Goal: Transaction & Acquisition: Purchase product/service

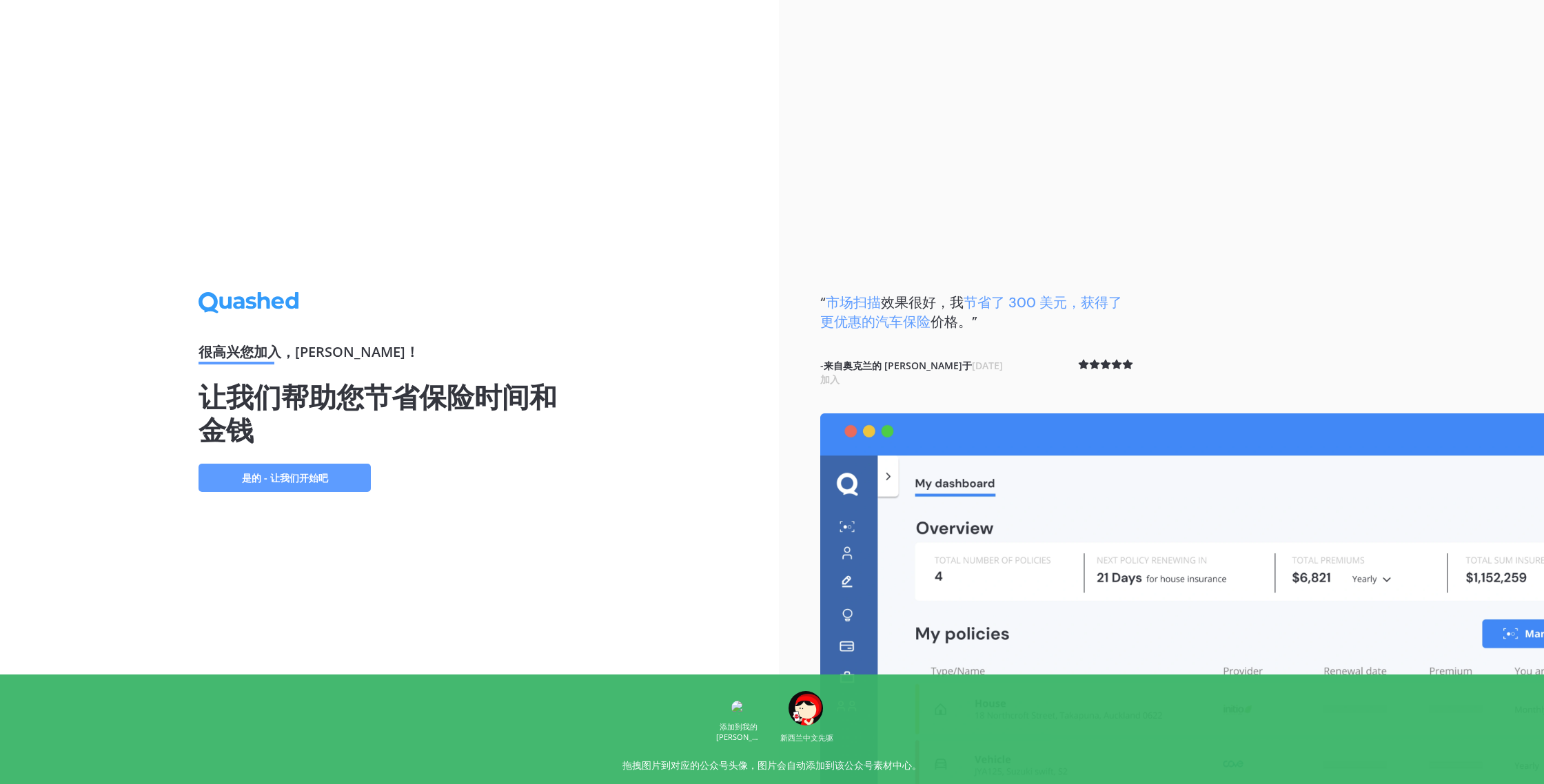
click at [303, 482] on font "是的 - 让我们开始吧" at bounding box center [285, 477] width 86 height 13
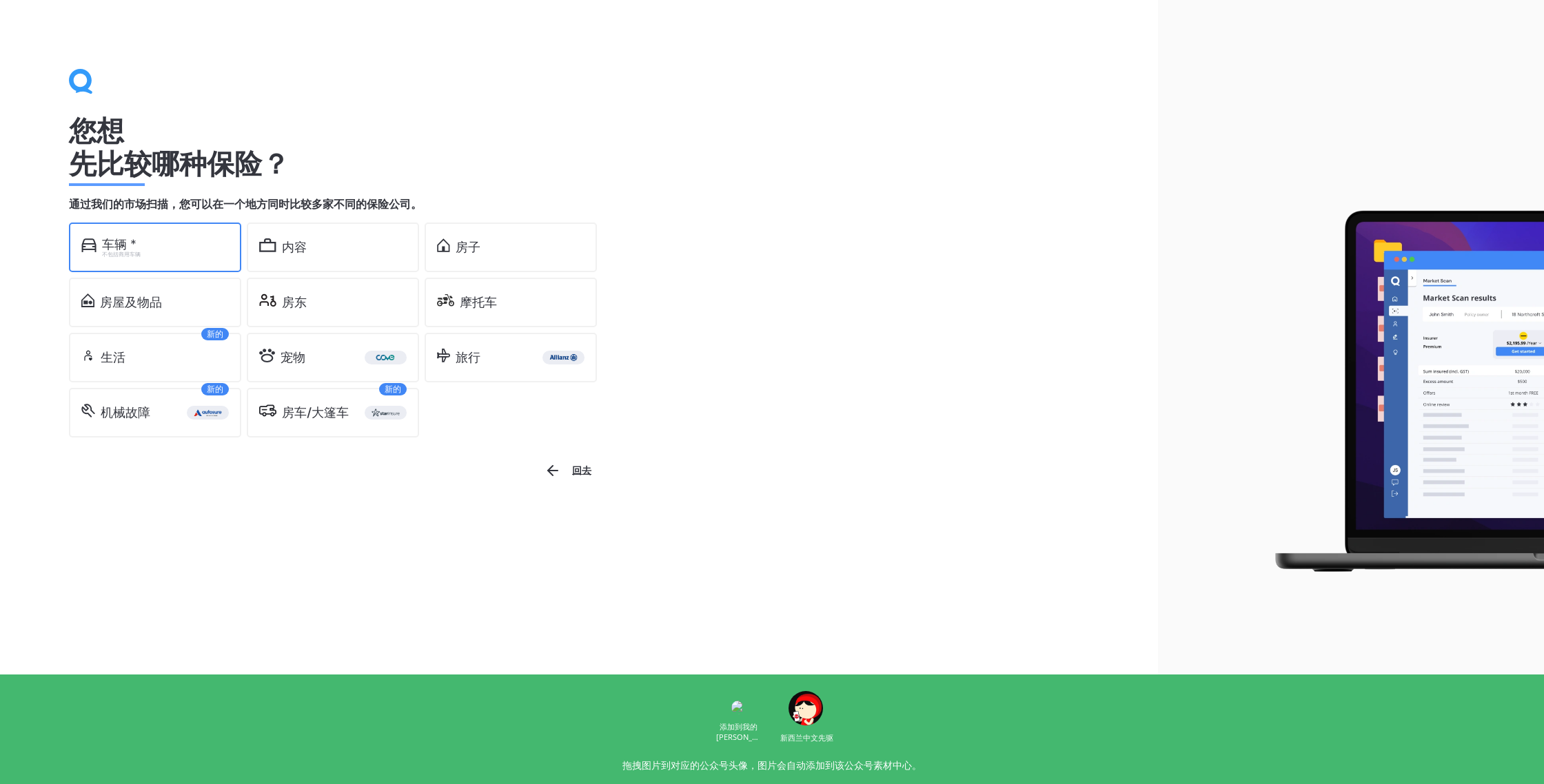
click at [188, 236] on div "车辆 * 不包括商用车辆" at bounding box center [155, 248] width 172 height 50
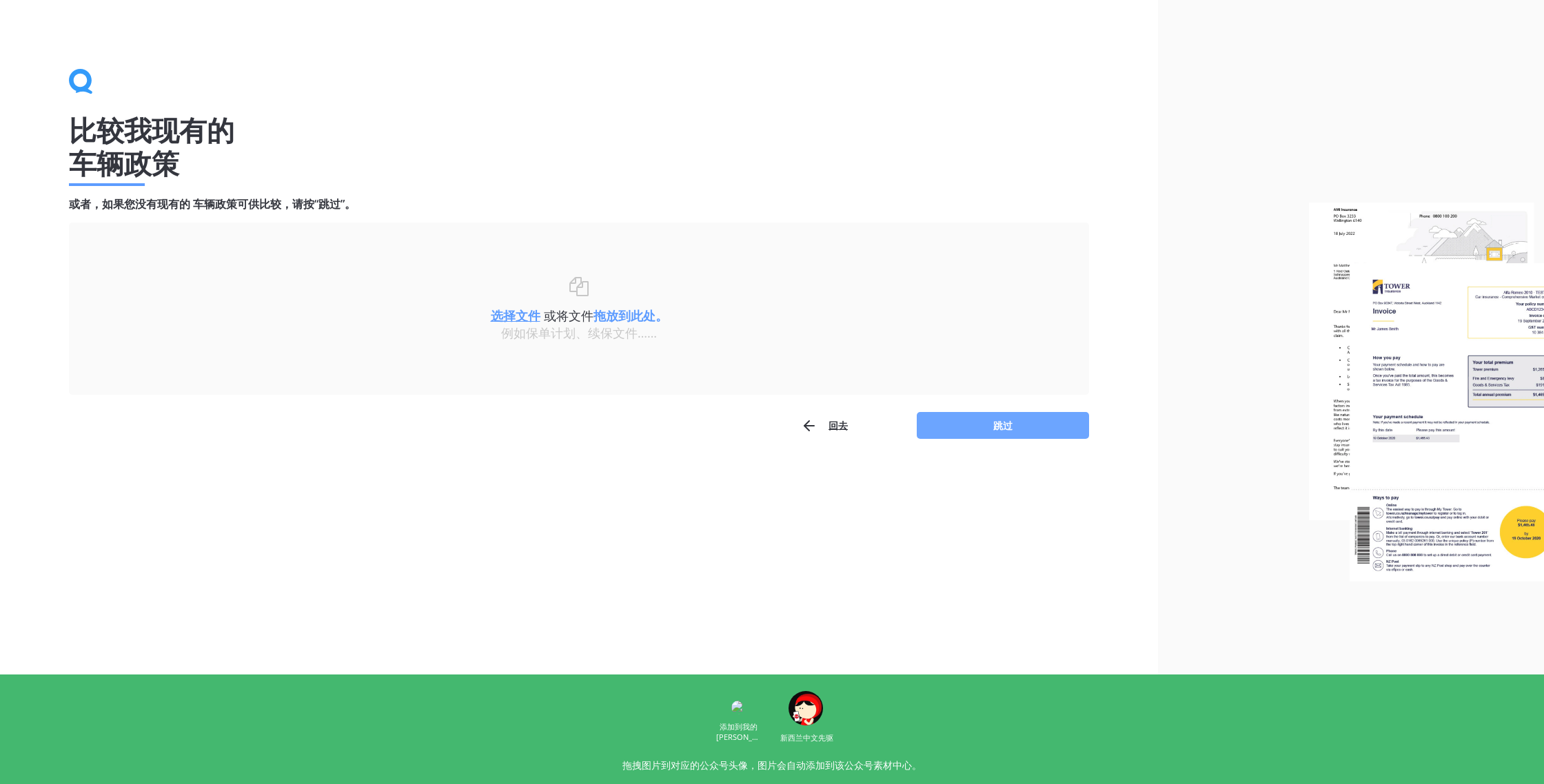
click at [1045, 433] on button "跳过" at bounding box center [1002, 426] width 172 height 28
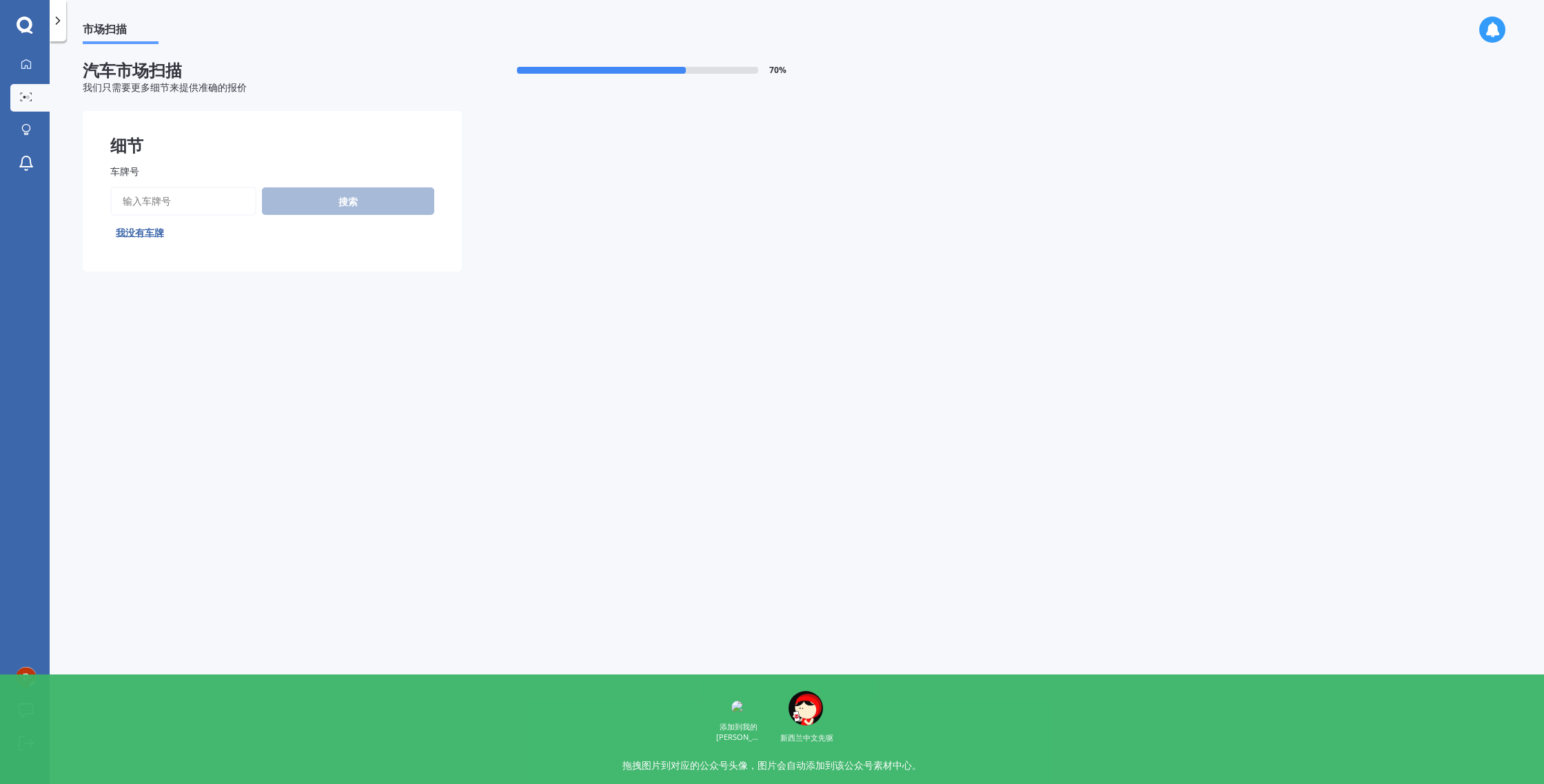
click at [204, 189] on input "车牌号" at bounding box center [183, 201] width 146 height 29
type input "r"
type input "rcp8"
click at [327, 205] on button "搜索" at bounding box center [348, 201] width 172 height 28
select select "TESLA"
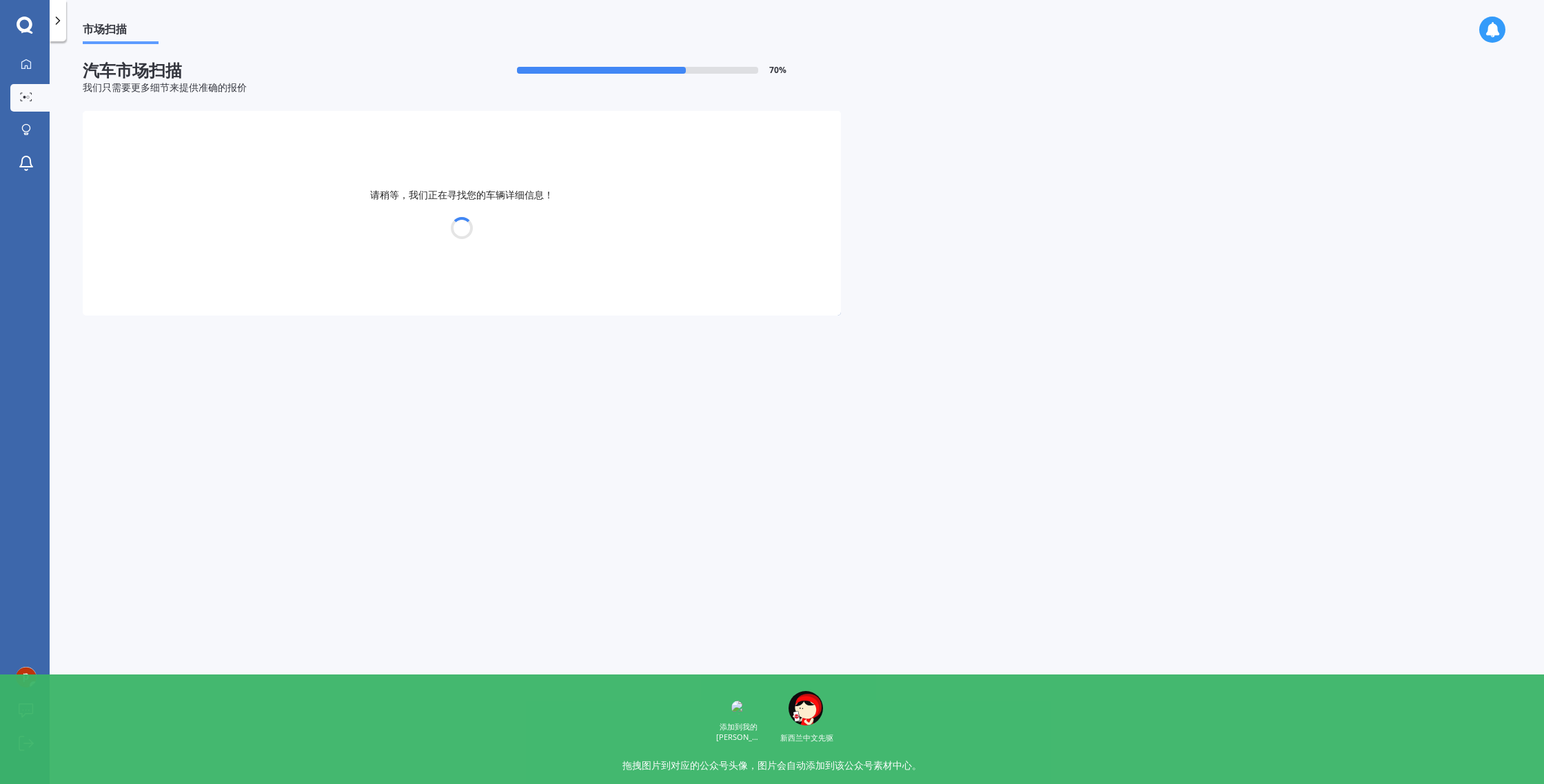
select select "Y"
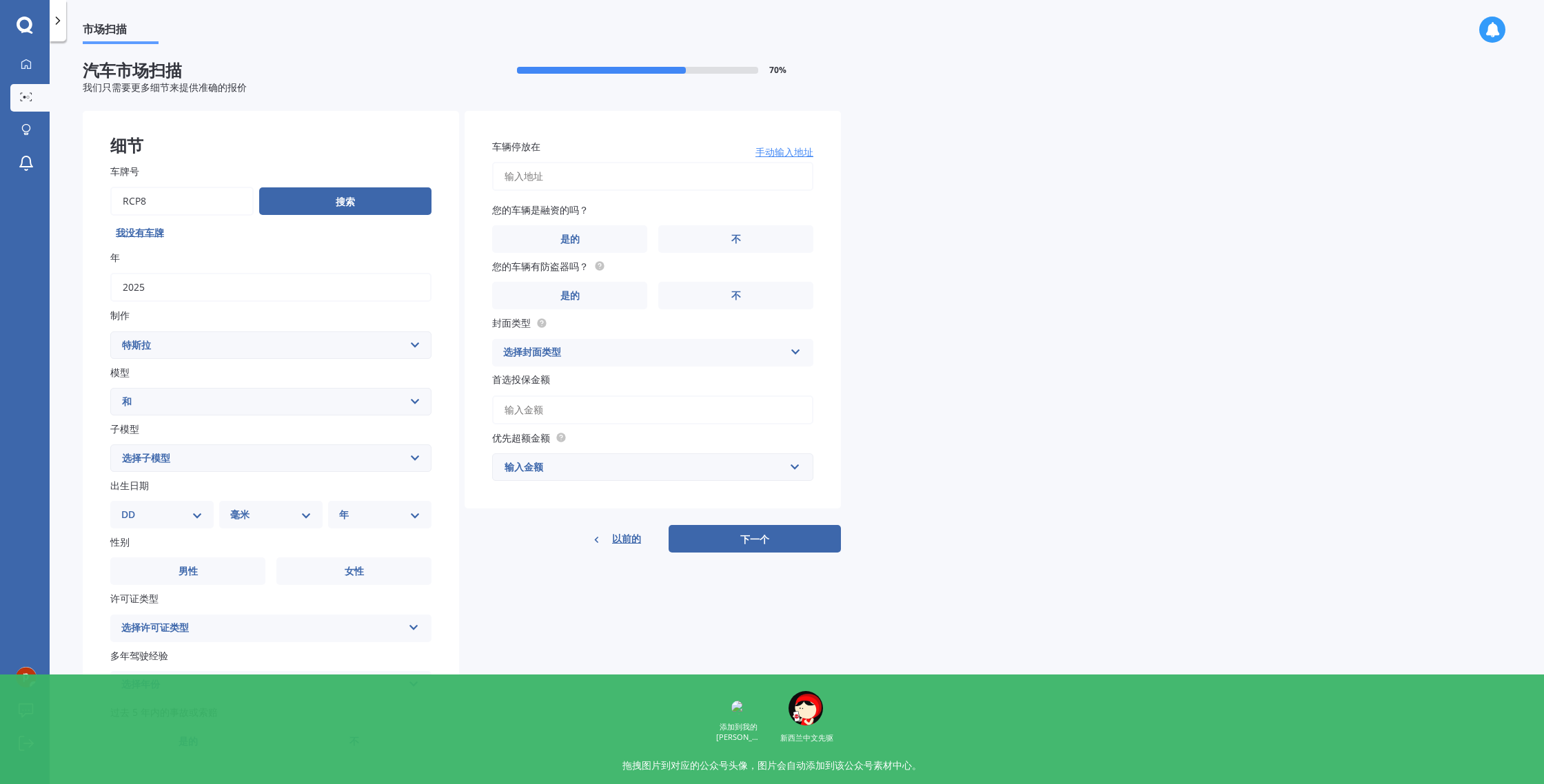
scroll to position [40, 0]
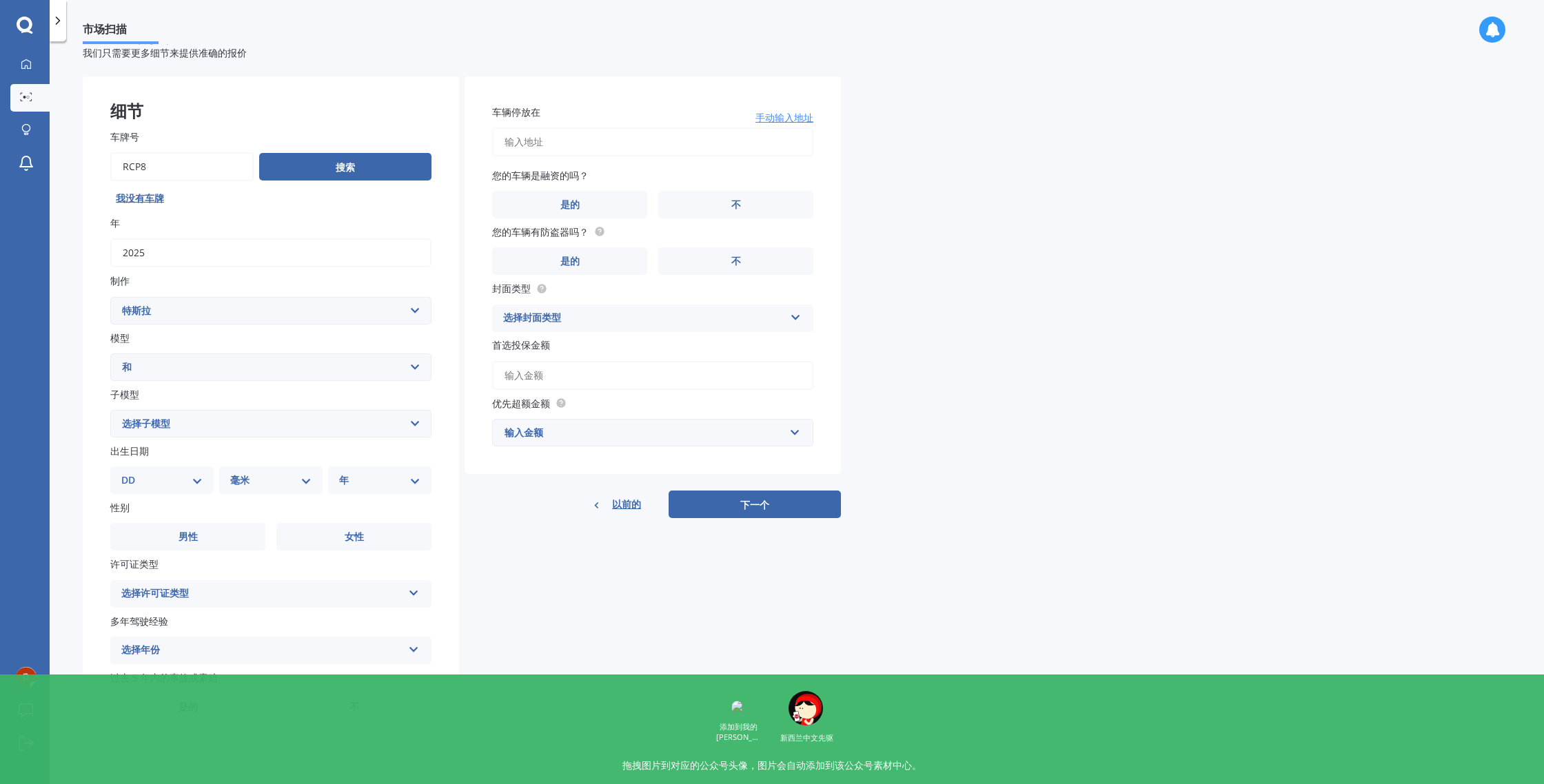
click at [686, 141] on input "车辆停放在" at bounding box center [653, 142] width 322 height 29
drag, startPoint x: 509, startPoint y: 138, endPoint x: 497, endPoint y: 138, distance: 12.0
click at [497, 138] on input "8 arirang" at bounding box center [653, 142] width 322 height 29
type input "[STREET_ADDRESS]新西兰"
click at [551, 199] on label "是的" at bounding box center [569, 205] width 155 height 28
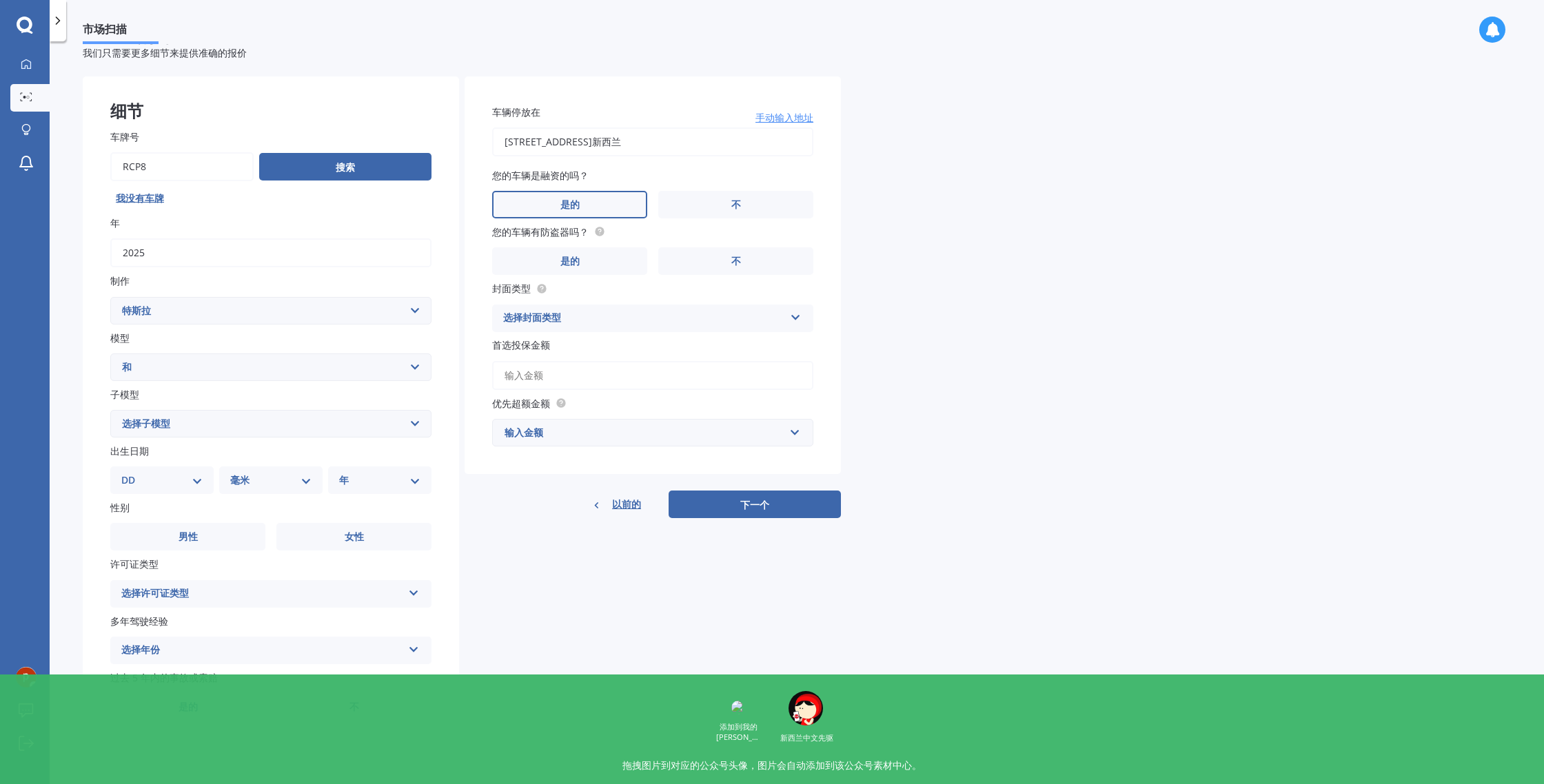
click at [0, 0] on input "是的" at bounding box center [0, 0] width 0 height 0
click at [592, 248] on label "是的" at bounding box center [569, 261] width 155 height 28
click at [0, 0] on input "是的" at bounding box center [0, 0] width 0 height 0
click at [775, 310] on div "选择封面类型" at bounding box center [643, 318] width 281 height 16
click at [750, 333] on div "综合的" at bounding box center [653, 345] width 320 height 25
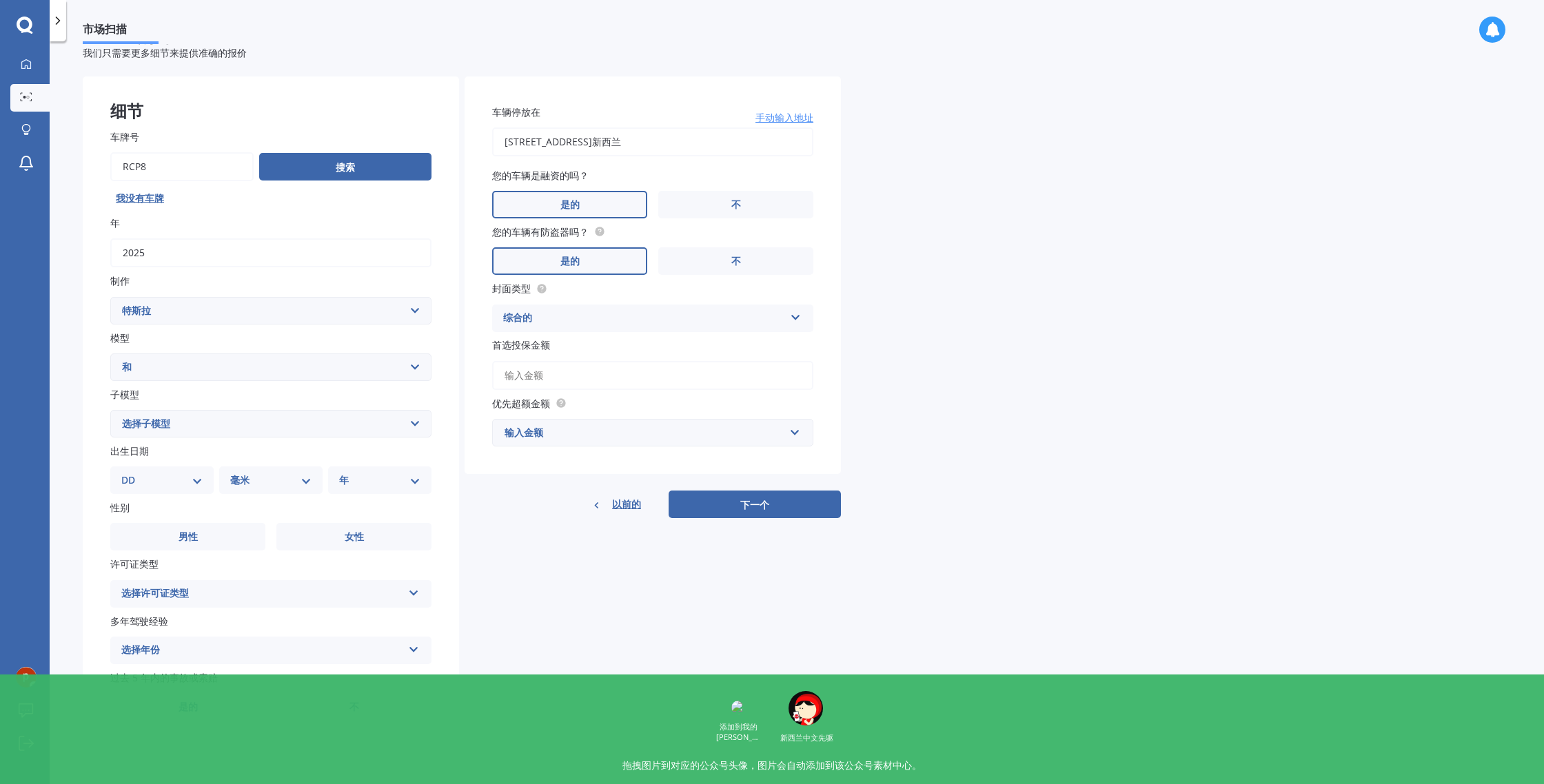
click at [933, 331] on div "市场扫描 汽车市场扫描 70 % 我们只需要更多细节来提供准确的报价 细节 车牌号 搜索 我没有车牌 年 2025 制作 选择品牌 交流电 阿尔法·罗密欧 阿…" at bounding box center [797, 415] width 1494 height 743
click at [687, 372] on input "首选投保金额" at bounding box center [653, 376] width 322 height 29
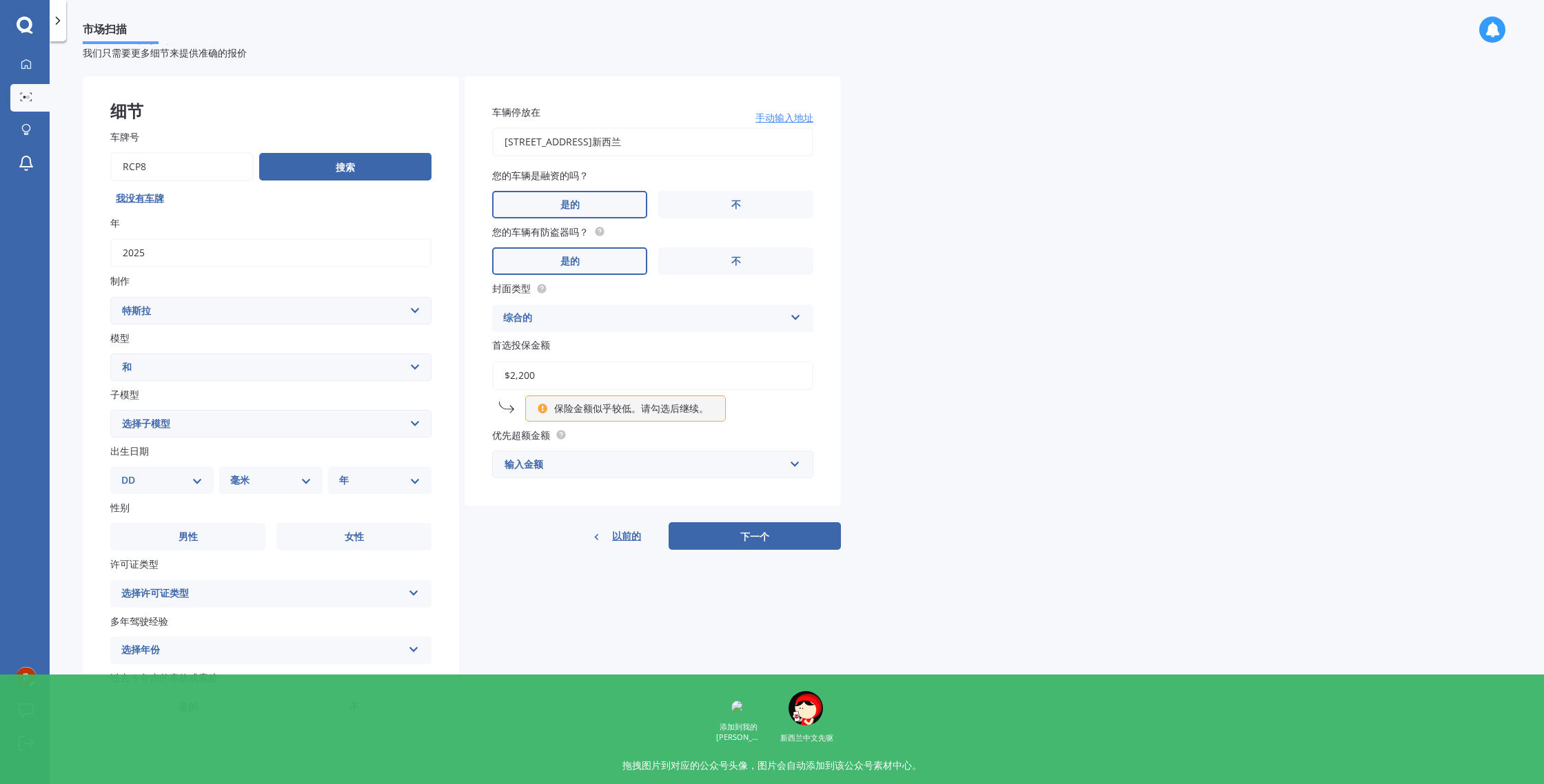
type input "$2,200"
click at [913, 382] on div "市场扫描 汽车市场扫描 70 % 我们只需要更多细节来提供准确的报价 细节 车牌号 搜索 我没有车牌 年 2025 制作 选择品牌 交流电 阿尔法·罗密欧 阿…" at bounding box center [797, 415] width 1494 height 743
click at [649, 466] on div "输入金额" at bounding box center [645, 465] width 280 height 15
click at [565, 537] on div "500美元" at bounding box center [653, 542] width 320 height 26
click at [720, 552] on button "下一个" at bounding box center [755, 551] width 172 height 28
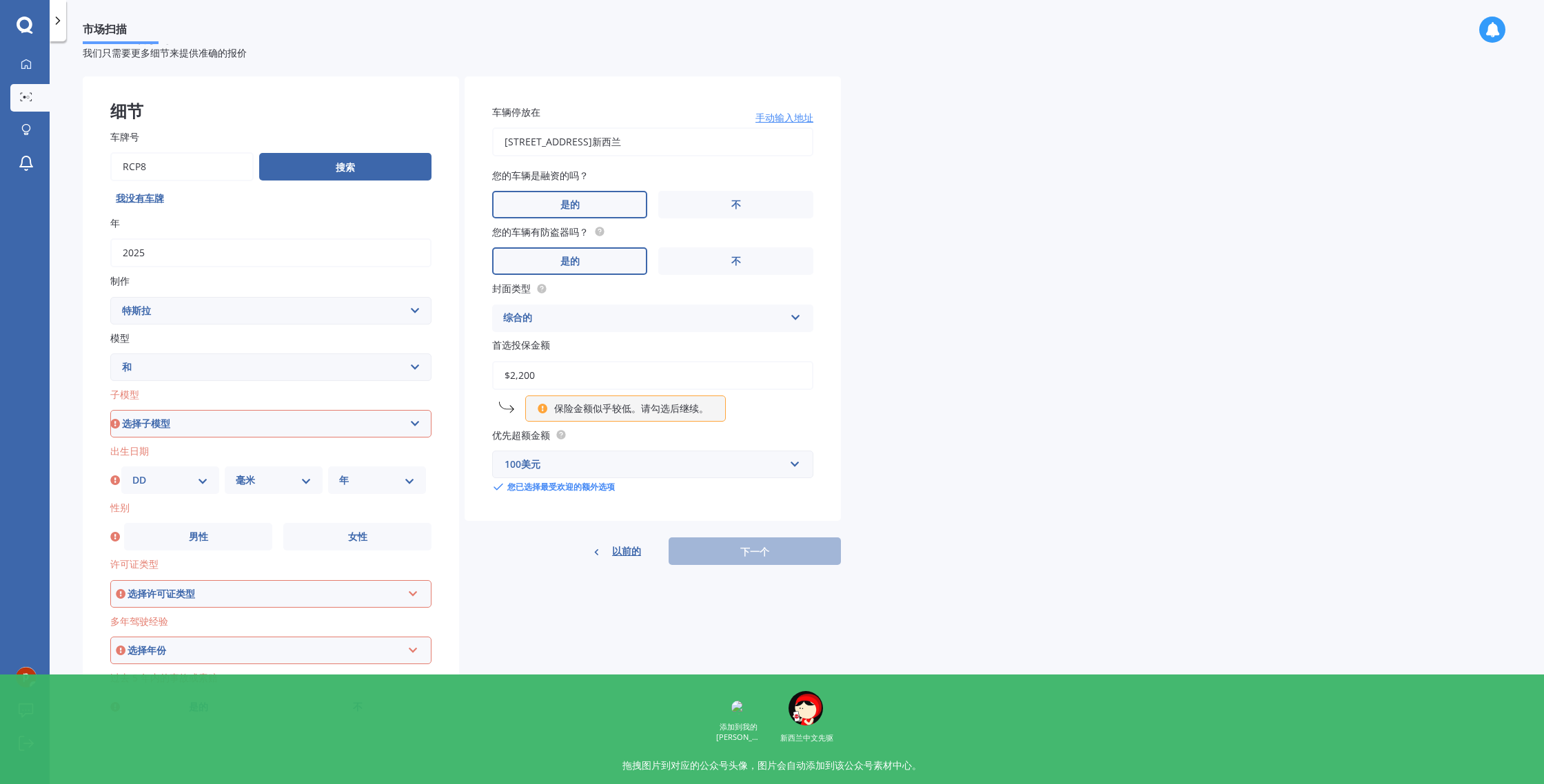
click at [415, 419] on select "选择子模型 这" at bounding box center [271, 424] width 322 height 28
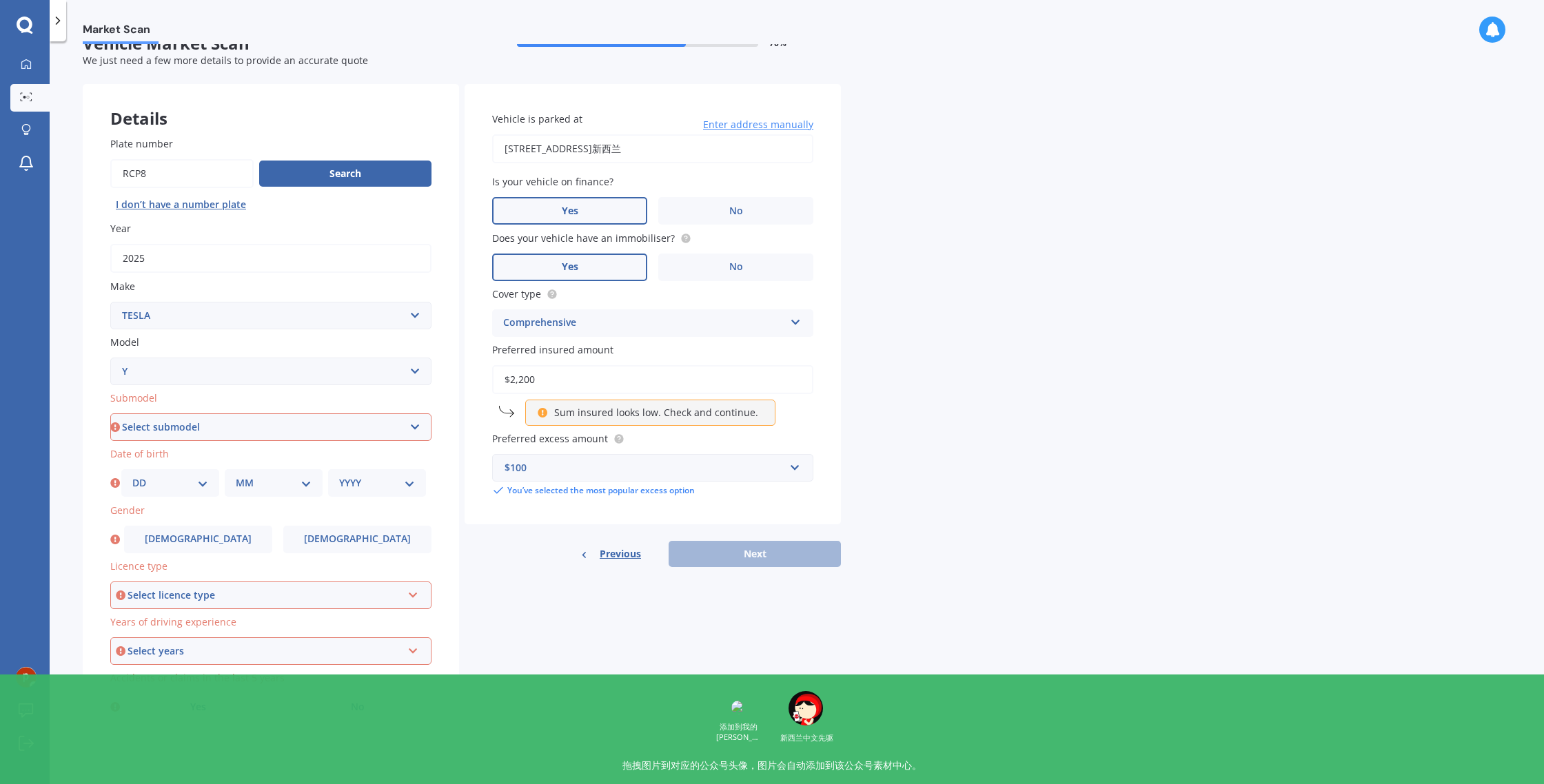
click at [413, 424] on select "Select submodel EV" at bounding box center [271, 427] width 322 height 28
select select "EV"
click at [110, 413] on select "Select submodel EV" at bounding box center [271, 427] width 322 height 28
click at [199, 478] on select "DD 01 02 03 04 05 06 07 08 09 10 11 12 13 14 15 16 17 18 19 20 21 22 23 24 25 2…" at bounding box center [170, 483] width 76 height 15
select select "03"
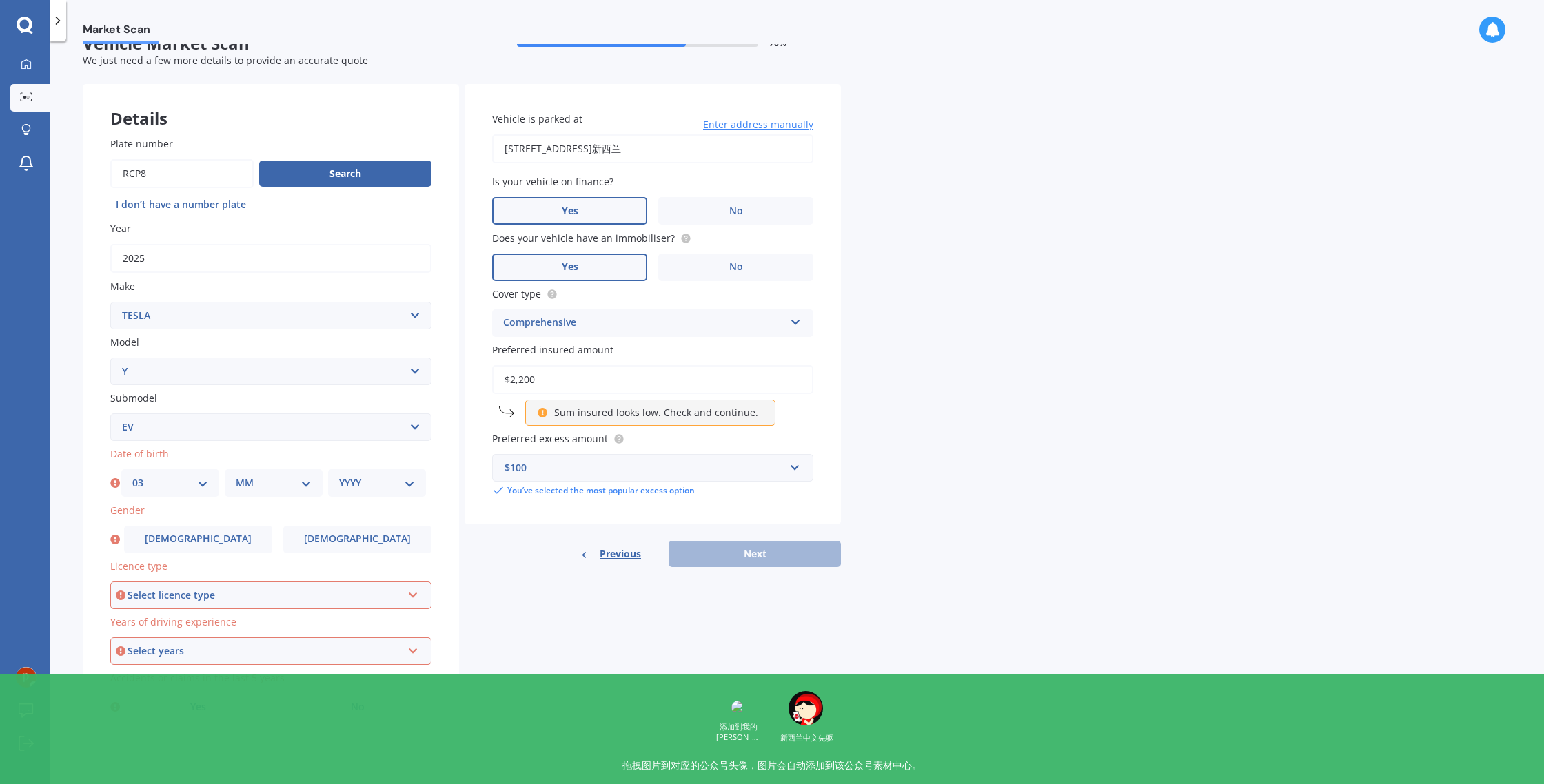
click at [132, 475] on select "DD 01 02 03 04 05 06 07 08 09 10 11 12 13 14 15 16 17 18 19 20 21 22 23 24 25 2…" at bounding box center [170, 483] width 76 height 15
click at [250, 487] on select "MM 01 02 03 04 05 06 07 08 09 10 11 12" at bounding box center [273, 483] width 76 height 15
select select "03"
click at [236, 475] on select "MM 01 02 03 04 05 06 07 08 09 10 11 12" at bounding box center [273, 483] width 76 height 15
click at [352, 480] on select "YYYY 2025 2024 2023 2022 2021 2020 2019 2018 2017 2016 2015 2014 2013 2012 2011…" at bounding box center [377, 483] width 76 height 15
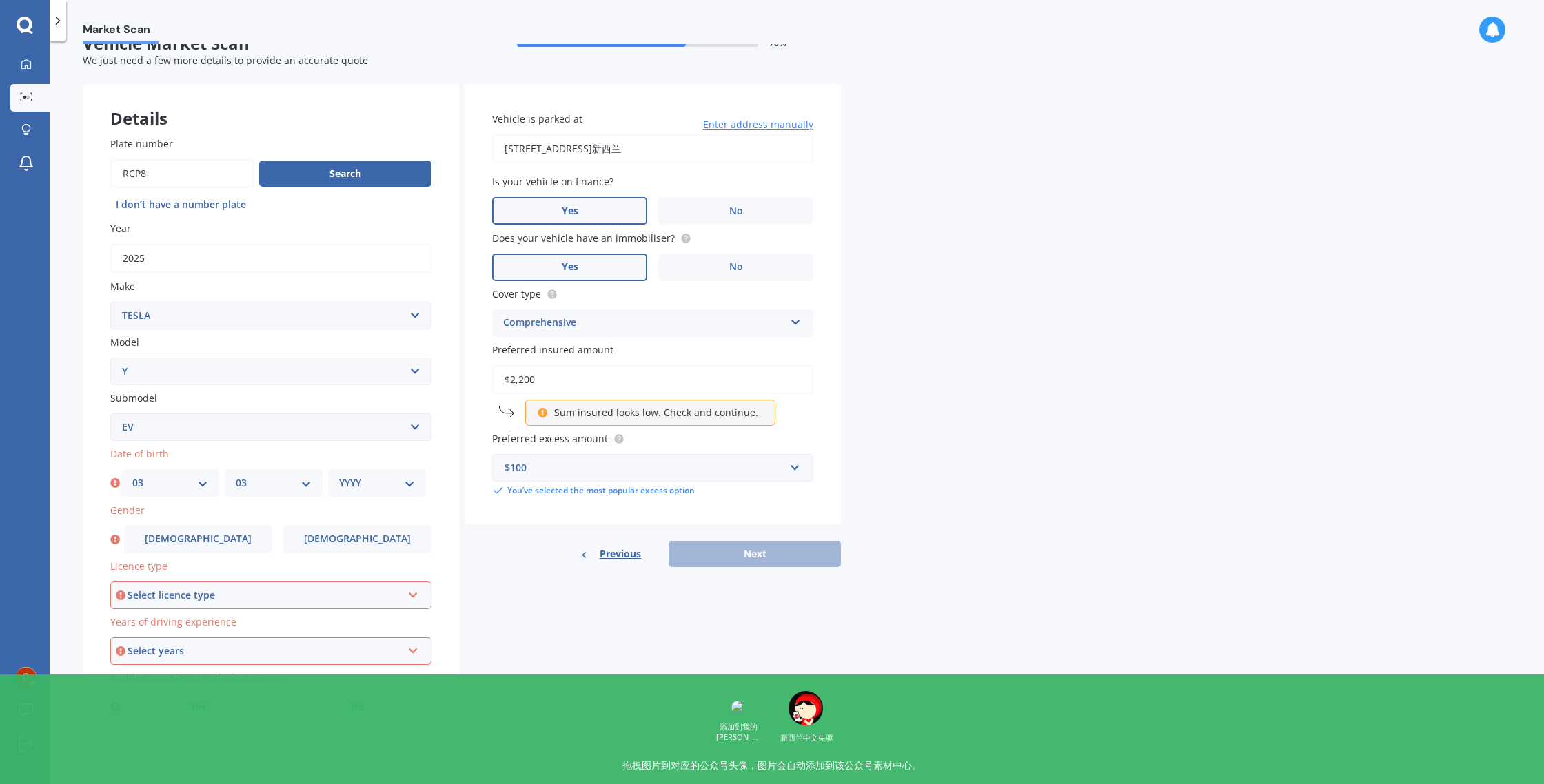
select select "1981"
click at [339, 475] on select "YYYY 2025 2024 2023 2022 2021 2020 2019 2018 2017 2016 2015 2014 2013 2012 2011…" at bounding box center [377, 483] width 76 height 15
click at [242, 537] on label "[DEMOGRAPHIC_DATA]" at bounding box center [198, 540] width 148 height 28
click at [0, 0] on input "[DEMOGRAPHIC_DATA]" at bounding box center [0, 0] width 0 height 0
click at [278, 591] on div "Select licence type" at bounding box center [264, 596] width 274 height 15
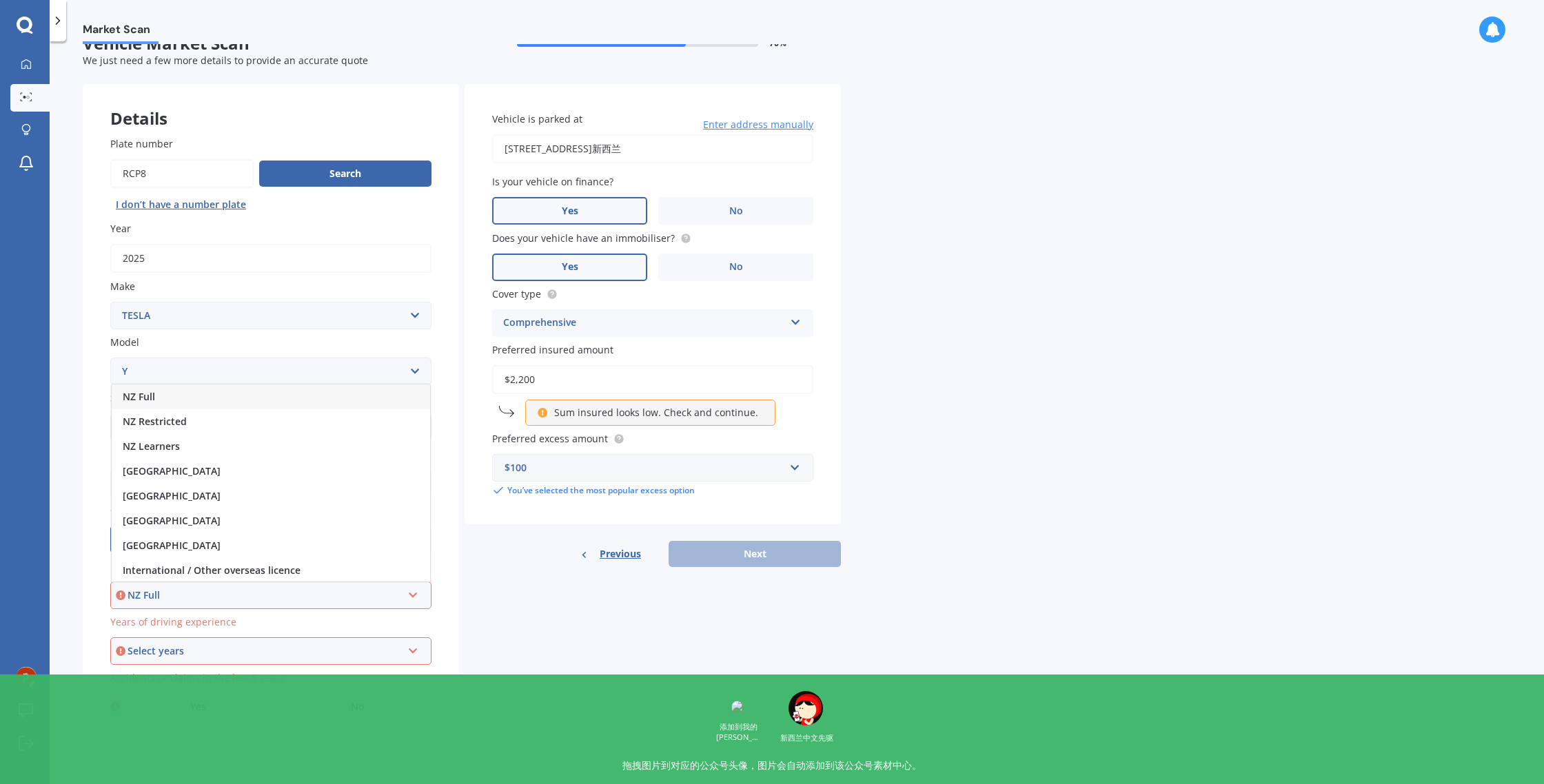
click at [232, 395] on div "NZ Full" at bounding box center [271, 396] width 318 height 25
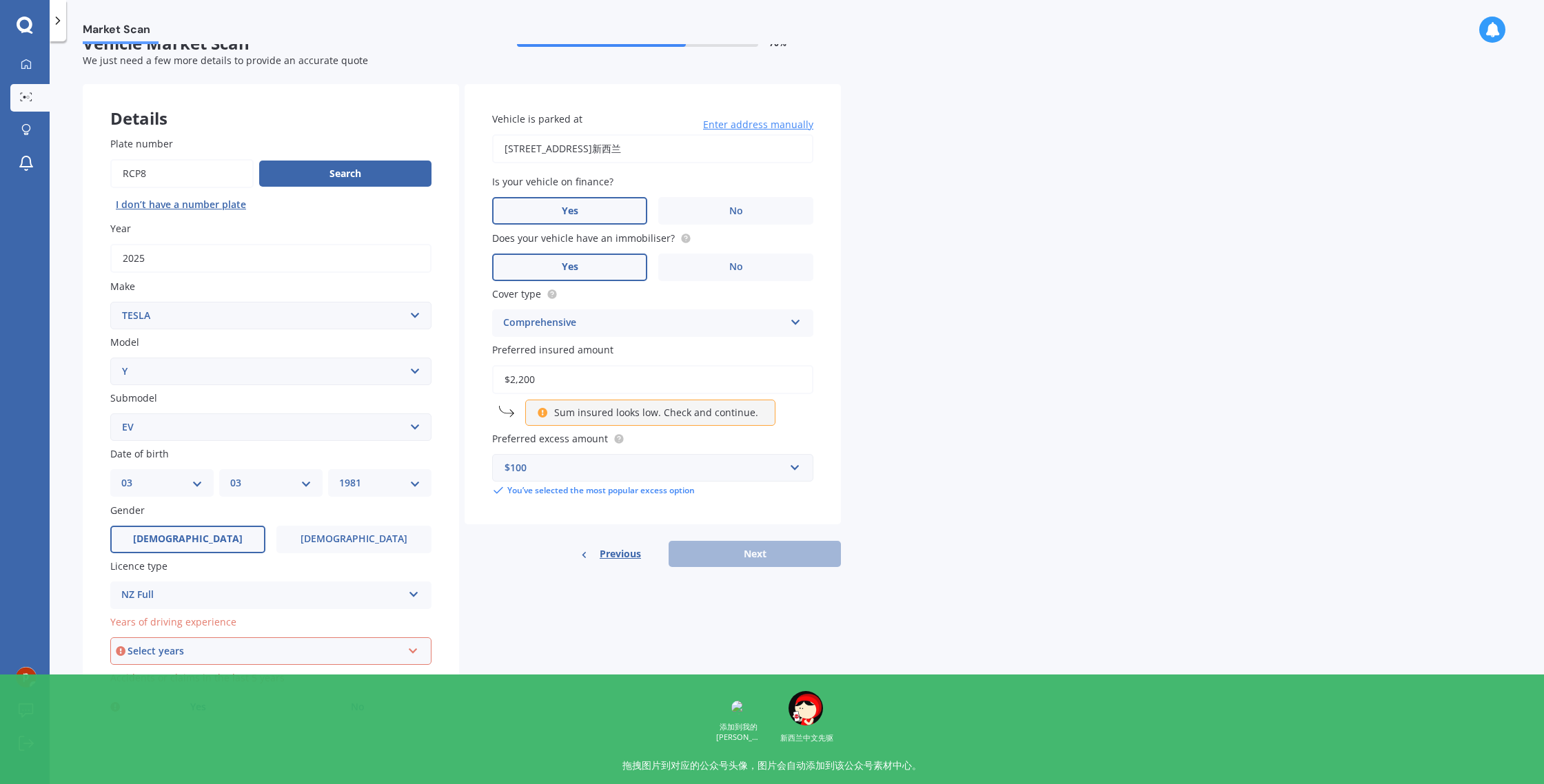
click at [211, 653] on div "Select years" at bounding box center [264, 652] width 274 height 15
click at [545, 660] on div "Details Plate number Search I [PERSON_NAME]’t have a number plate Year [DATE] M…" at bounding box center [462, 417] width 758 height 665
click at [388, 647] on div "5 or more years" at bounding box center [261, 651] width 281 height 16
click at [291, 528] on div "5 or more years" at bounding box center [271, 525] width 320 height 25
click at [547, 682] on div "Details Plate number Search I [PERSON_NAME]’t have a number plate Year [DATE] M…" at bounding box center [462, 417] width 758 height 665
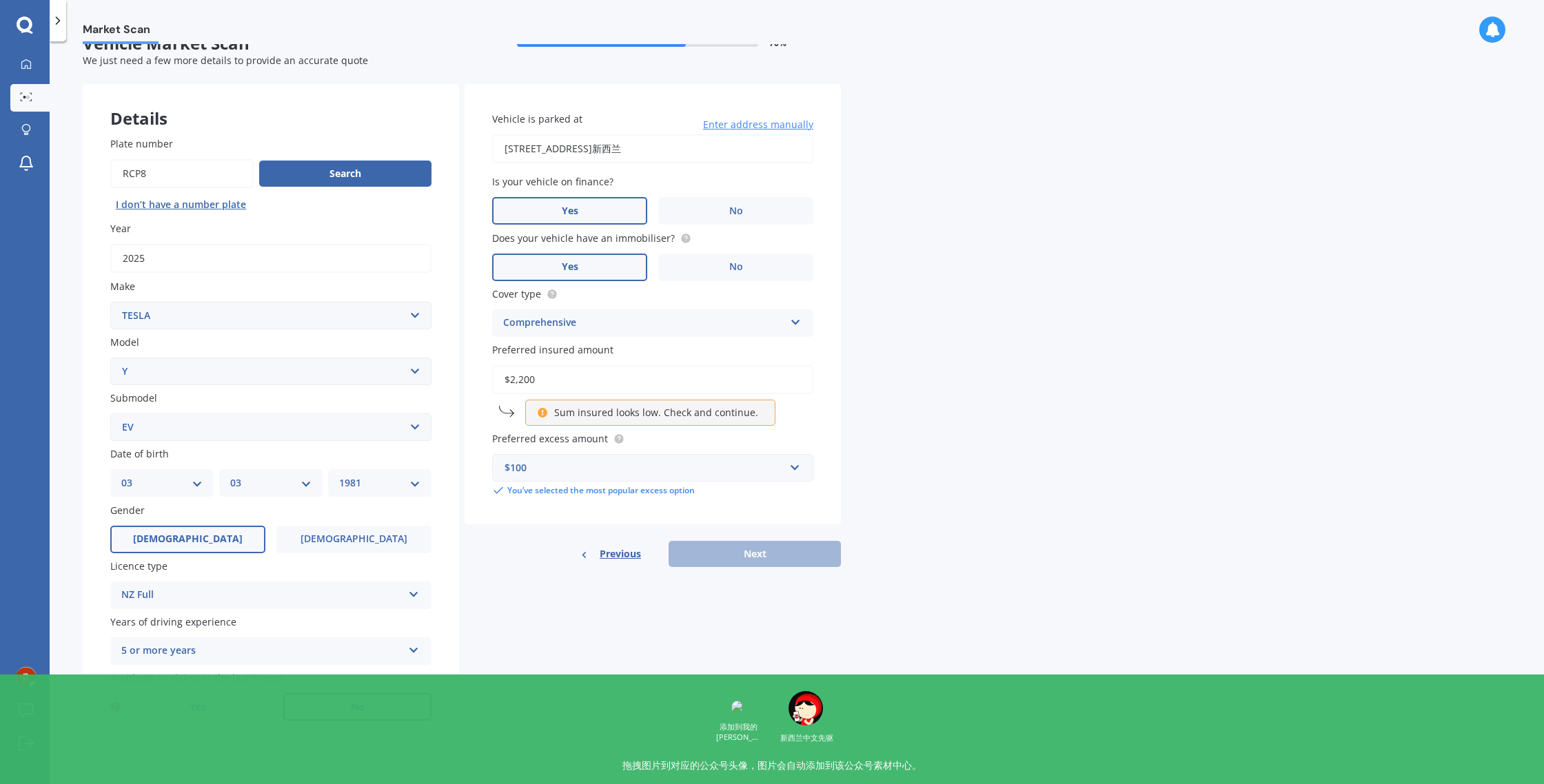
click at [356, 709] on span "No" at bounding box center [358, 707] width 14 height 12
click at [0, 0] on input "No" at bounding box center [0, 0] width 0 height 0
click at [756, 554] on button "Next" at bounding box center [755, 554] width 172 height 26
select select "03"
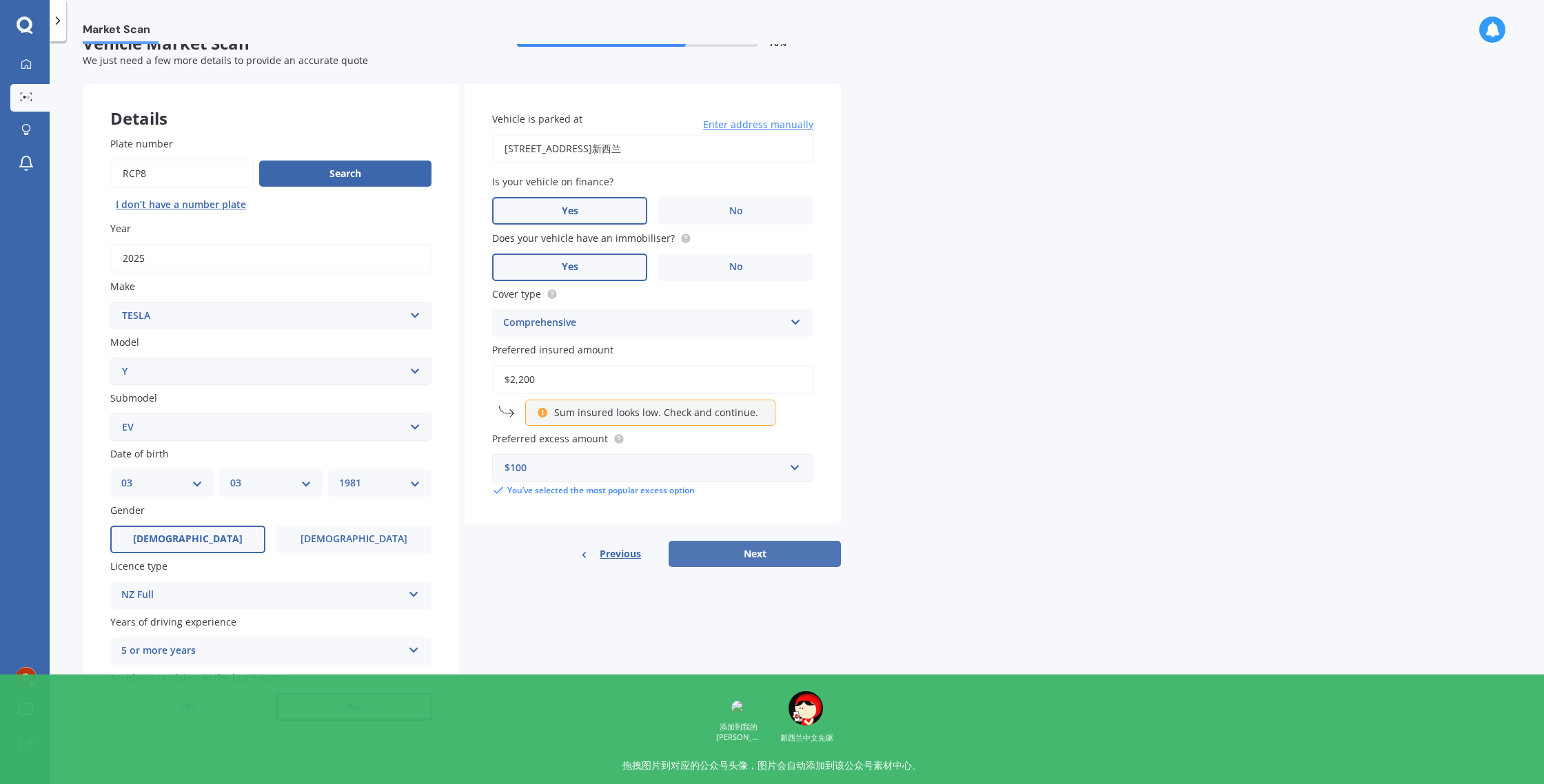
select select "1981"
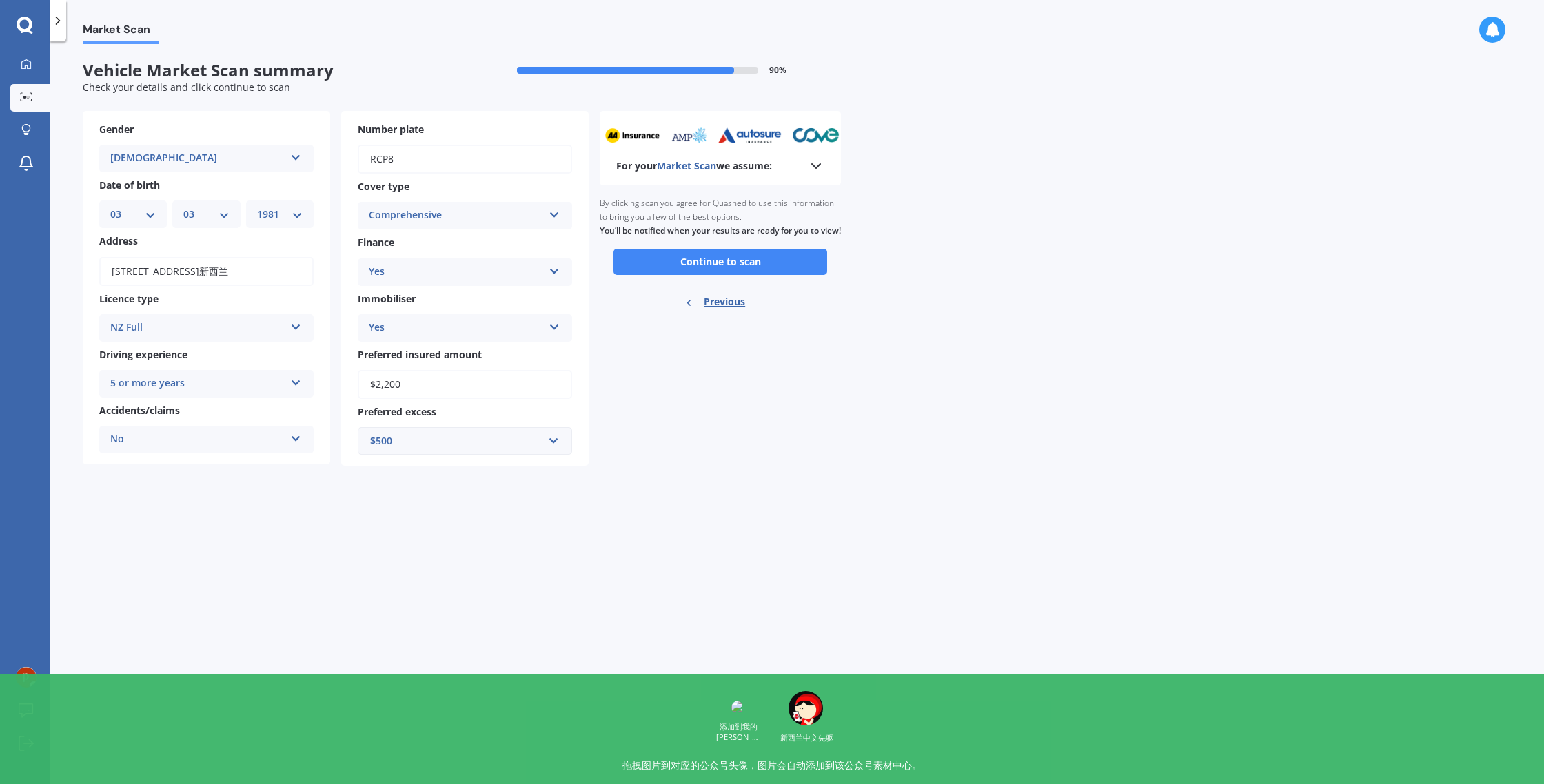
scroll to position [0, 0]
click at [691, 275] on button "Continue to scan" at bounding box center [720, 261] width 214 height 26
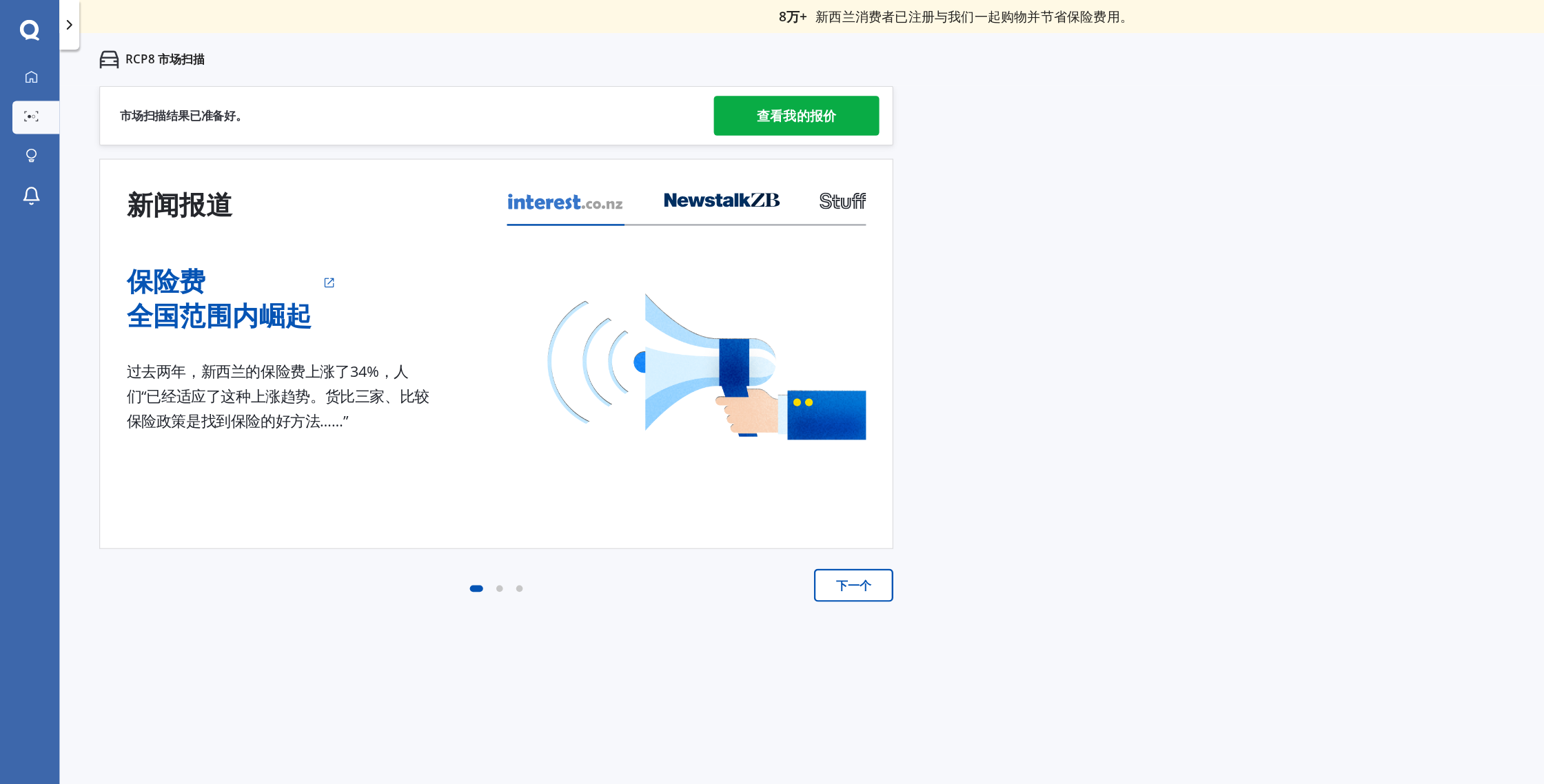
click at [641, 101] on font "查看我的报价" at bounding box center [664, 96] width 66 height 15
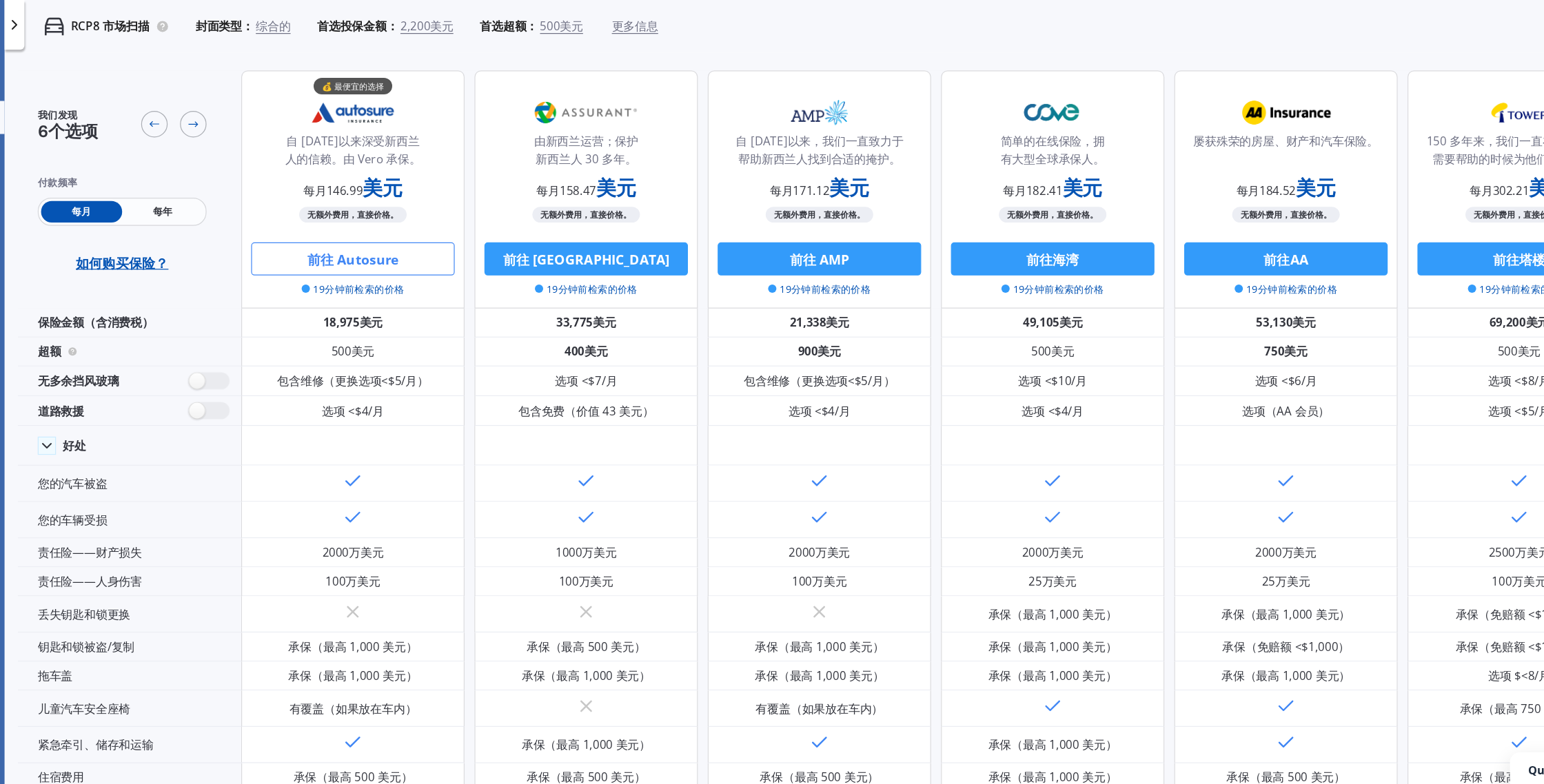
click at [399, 220] on button "前往 Autosure" at bounding box center [340, 216] width 169 height 28
